Goal: Navigation & Orientation: Go to known website

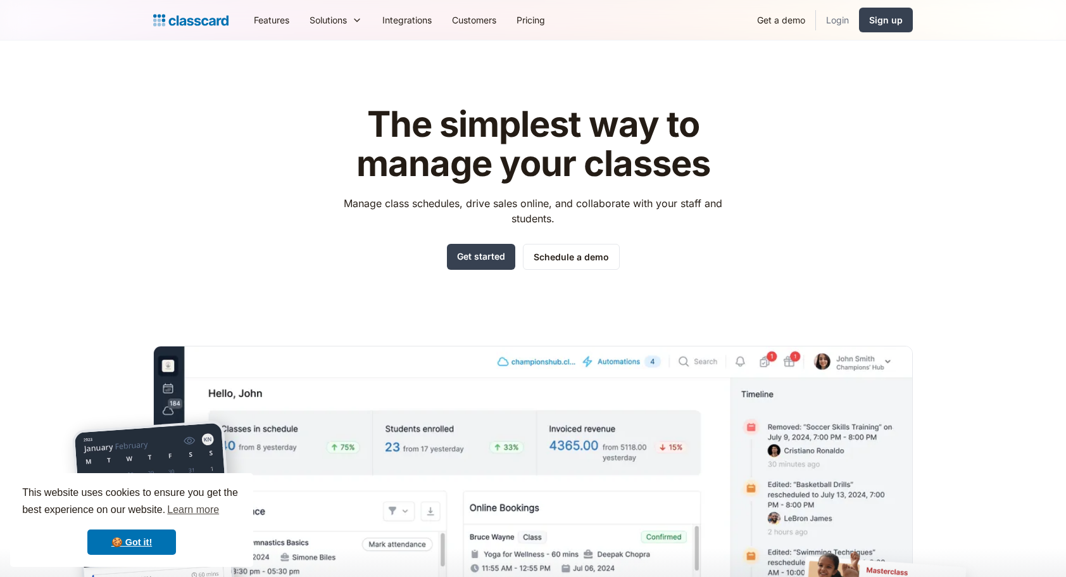
click at [833, 23] on link "Login" at bounding box center [837, 20] width 43 height 28
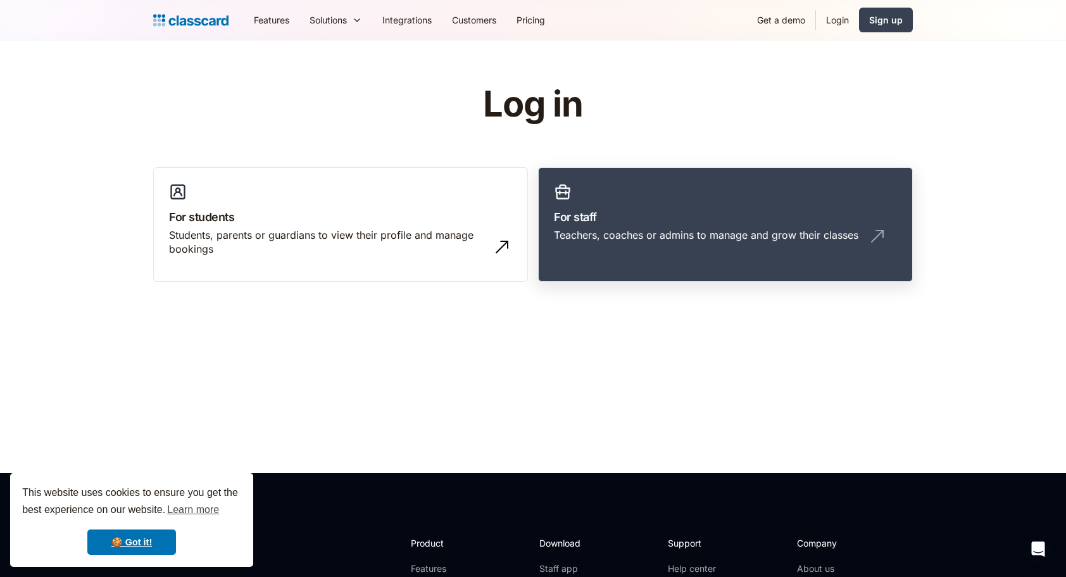
click at [653, 236] on div "Teachers, coaches or admins to manage and grow their classes" at bounding box center [706, 235] width 305 height 14
